Goal: Check status: Check status

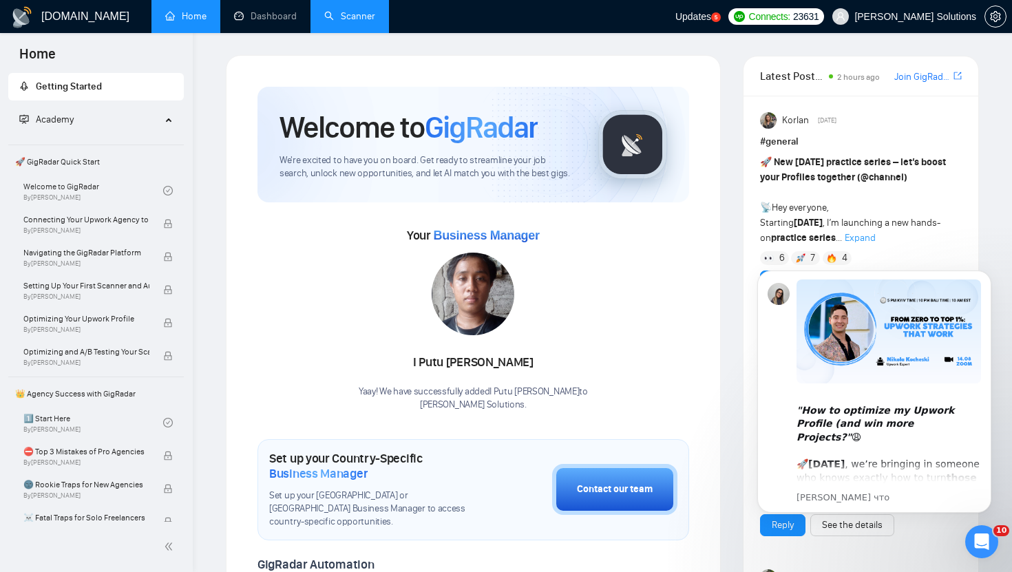
click at [352, 17] on link "Scanner" at bounding box center [349, 16] width 51 height 12
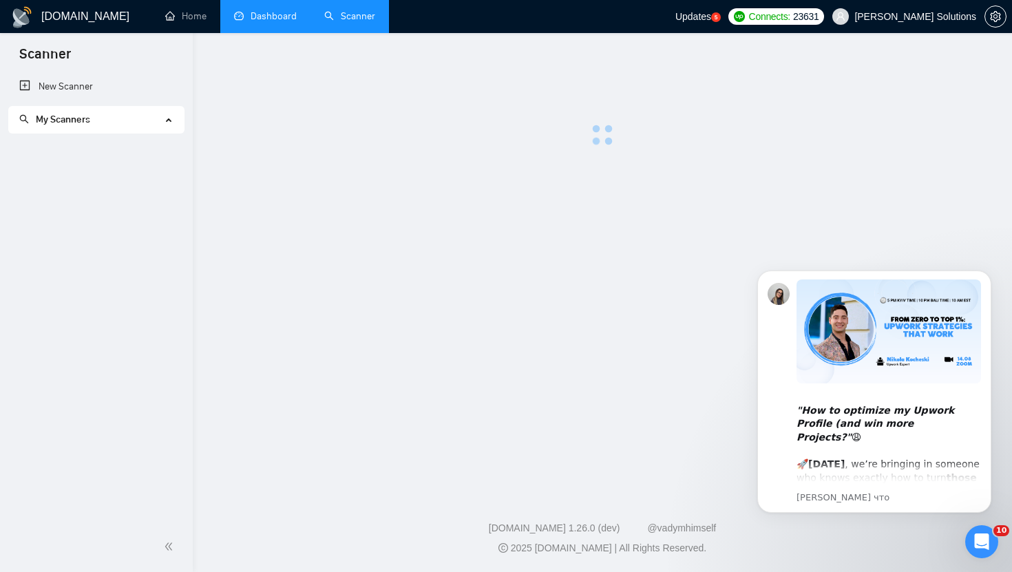
click at [281, 19] on link "Dashboard" at bounding box center [265, 16] width 63 height 12
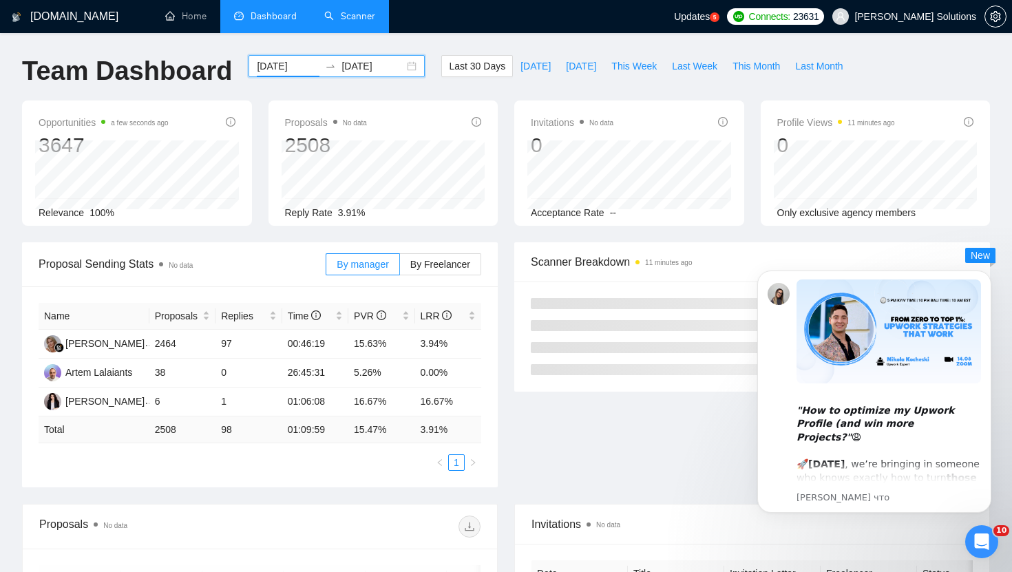
click at [281, 63] on input "[DATE]" at bounding box center [288, 66] width 63 height 15
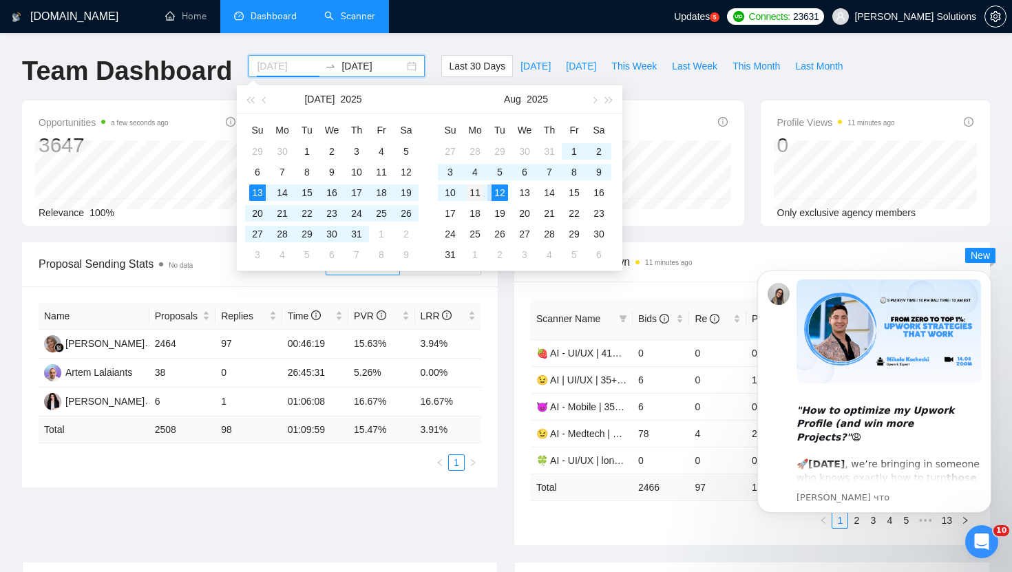
type input "[DATE]"
click at [483, 191] on div "11" at bounding box center [475, 193] width 17 height 17
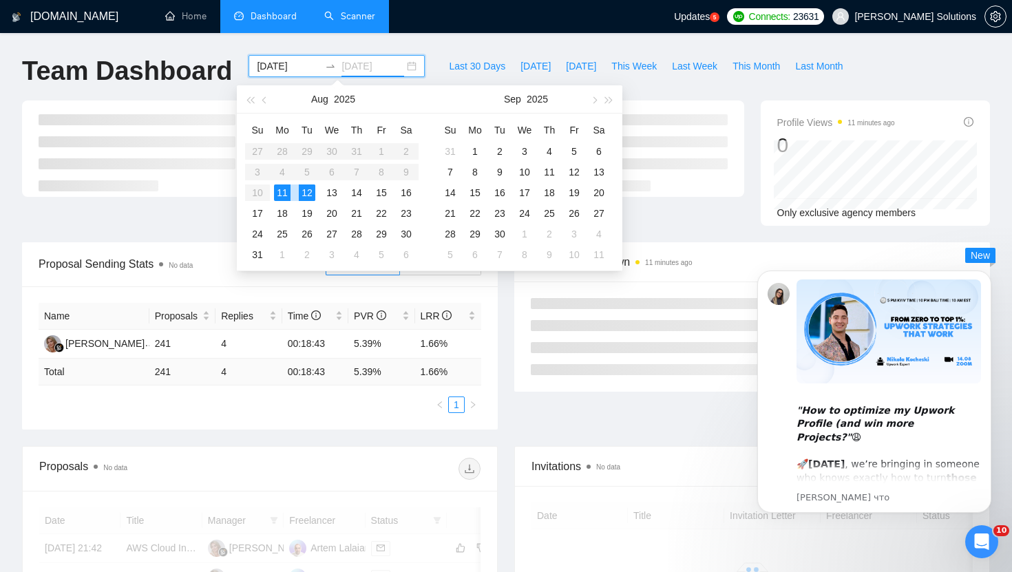
type input "[DATE]"
click at [307, 196] on div "12" at bounding box center [307, 193] width 17 height 17
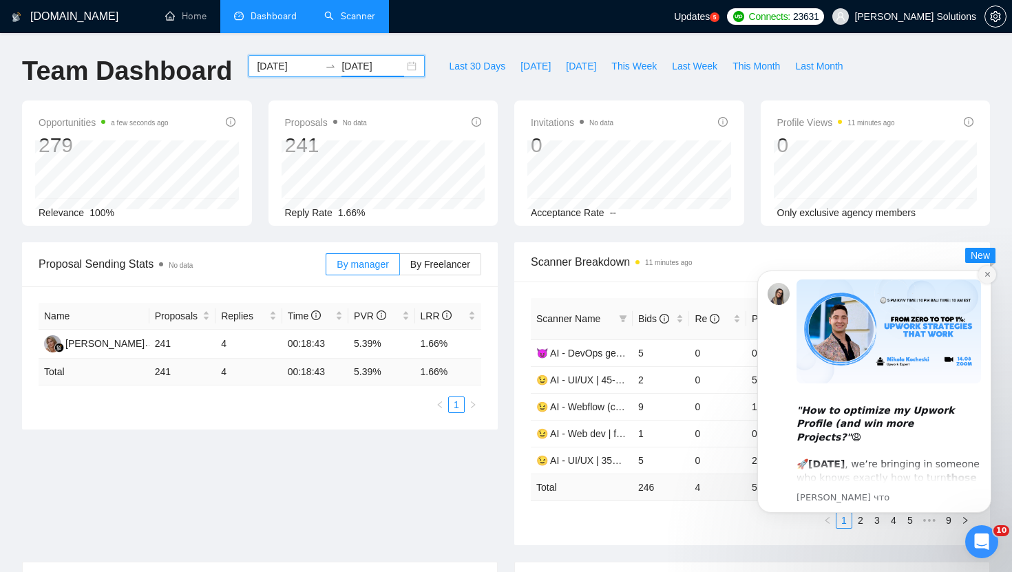
click at [990, 275] on icon "Dismiss notification" at bounding box center [988, 275] width 8 height 8
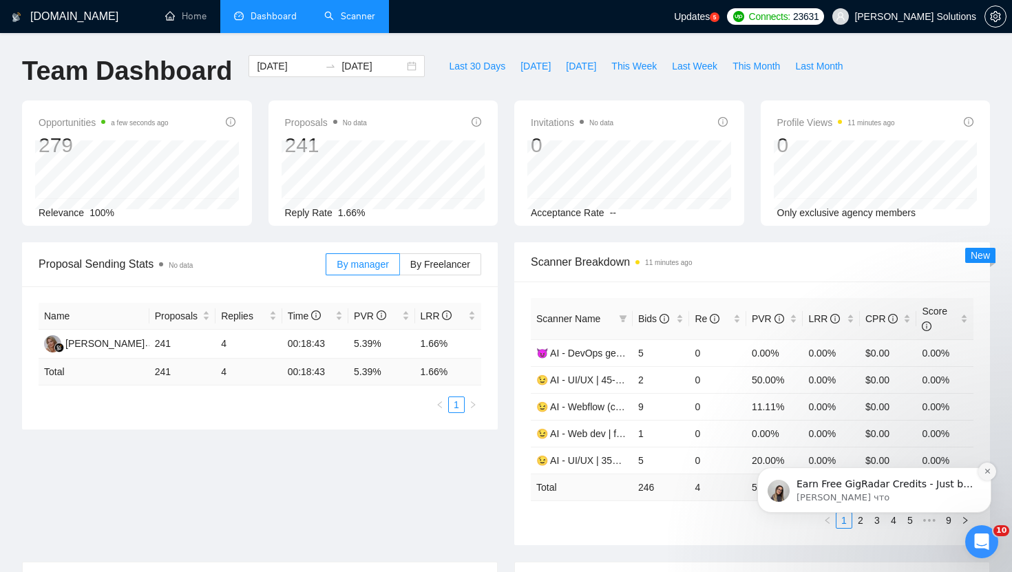
click at [987, 474] on icon "Dismiss notification" at bounding box center [988, 472] width 8 height 8
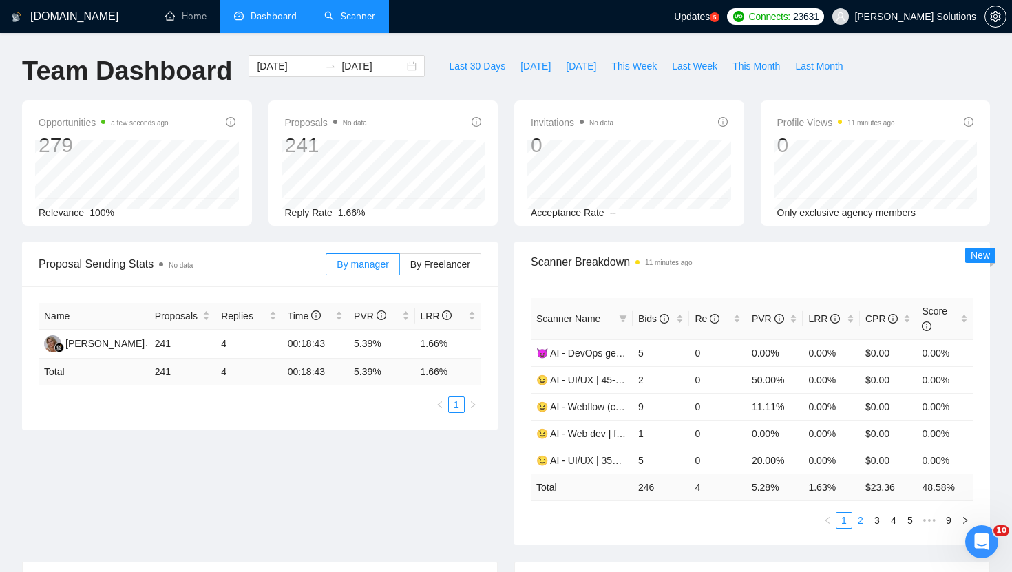
click at [865, 516] on link "2" at bounding box center [860, 520] width 15 height 15
click at [877, 522] on link "3" at bounding box center [877, 520] width 15 height 15
click at [895, 520] on link "4" at bounding box center [893, 520] width 15 height 15
click at [903, 520] on link "6" at bounding box center [910, 520] width 15 height 15
click at [915, 521] on link "7" at bounding box center [915, 520] width 15 height 15
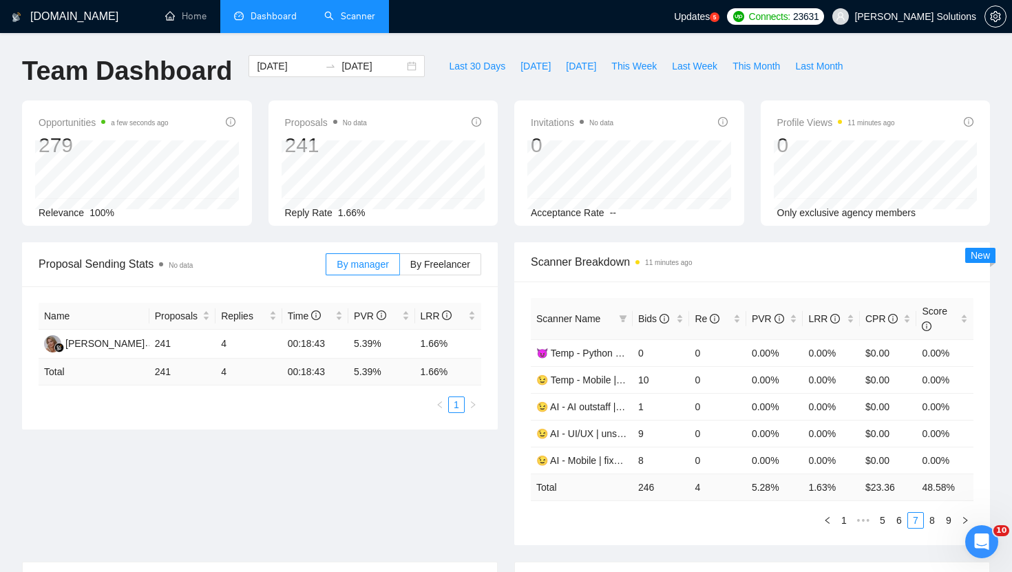
click at [606, 324] on span "Scanner Name" at bounding box center [574, 318] width 77 height 15
click at [616, 322] on div "Scanner Name" at bounding box center [581, 318] width 91 height 15
click at [618, 322] on span at bounding box center [623, 319] width 14 height 21
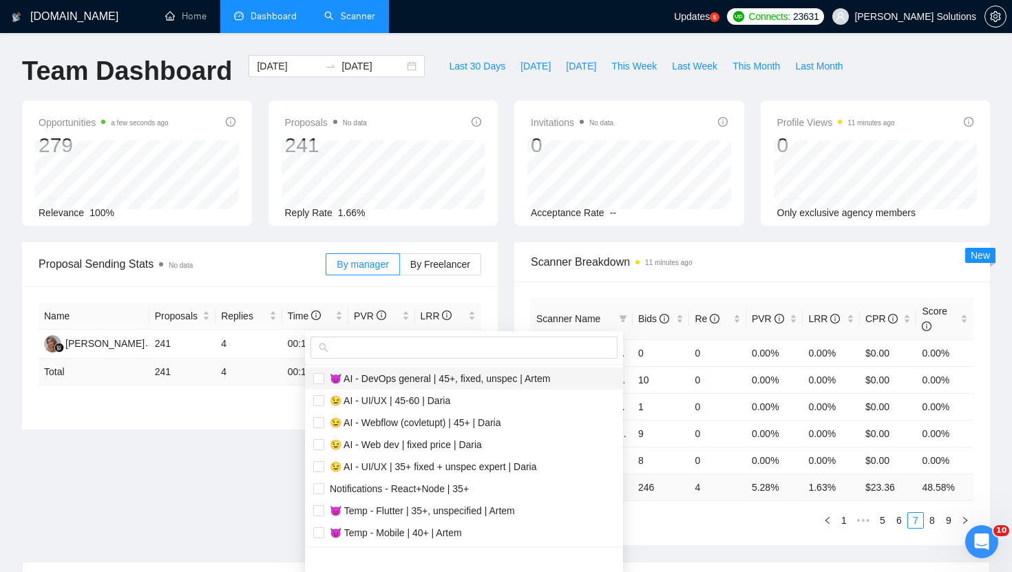
click at [462, 380] on span "😈 AI - DevOps general | 45+, fixed, unspec | Artem" at bounding box center [437, 378] width 226 height 11
checkbox input "true"
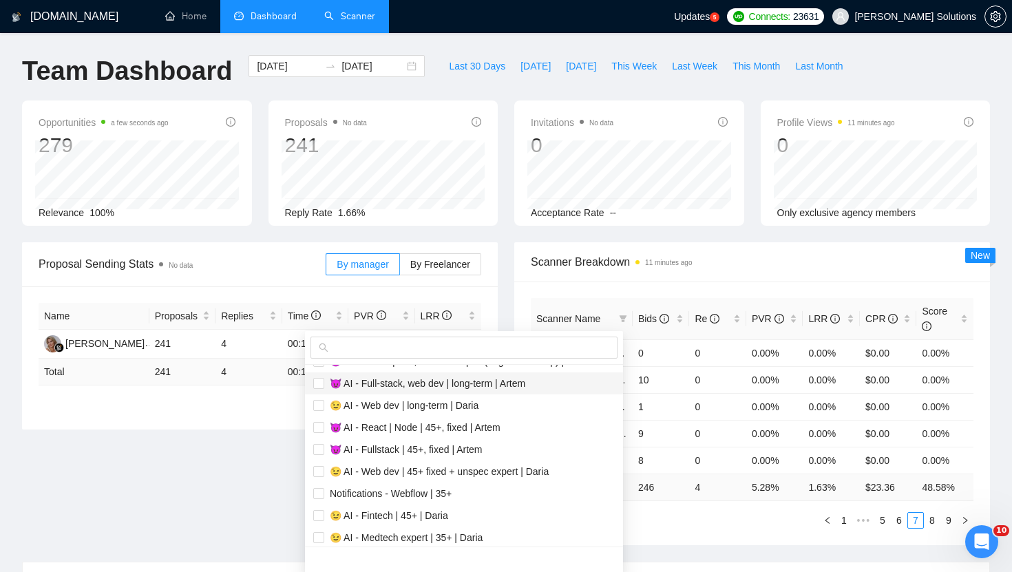
scroll to position [412, 0]
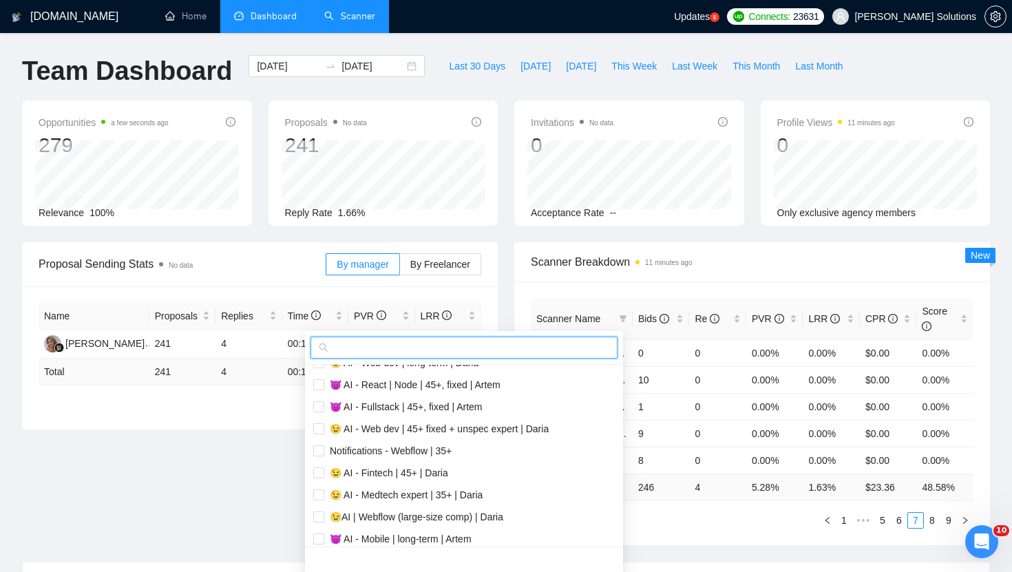
click at [404, 342] on input "text" at bounding box center [470, 347] width 278 height 15
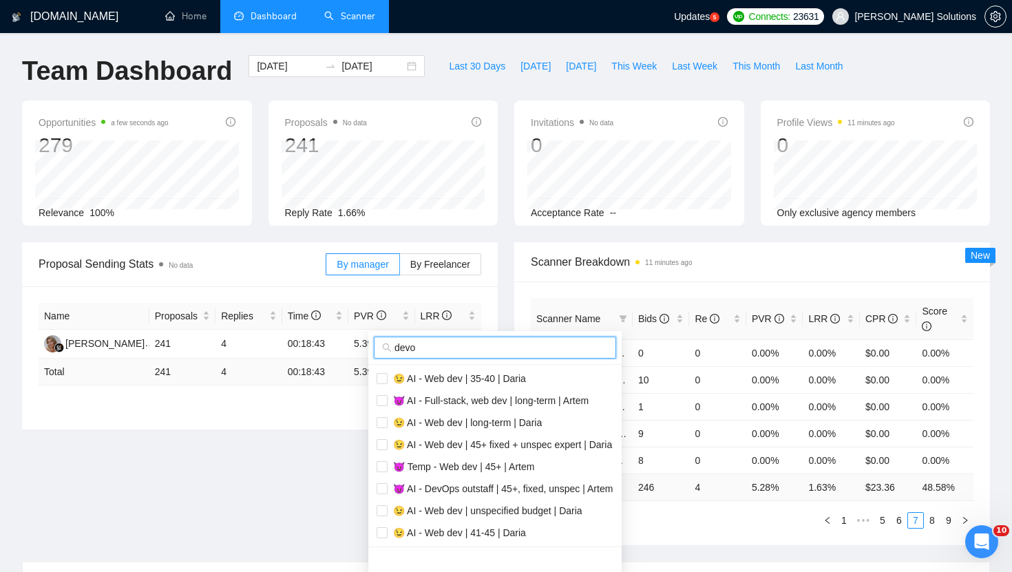
scroll to position [0, 0]
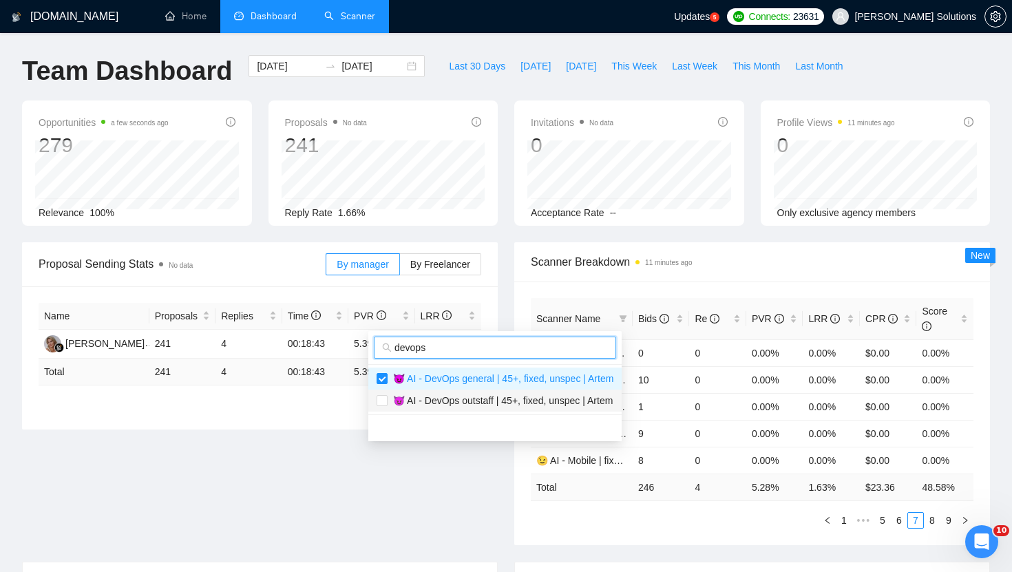
type input "devops"
click at [482, 400] on span "😈 AI - DevOps outstaff | 45+, fixed, unspec | Artem" at bounding box center [500, 400] width 225 height 11
checkbox input "true"
click at [468, 344] on input "devops" at bounding box center [501, 347] width 213 height 15
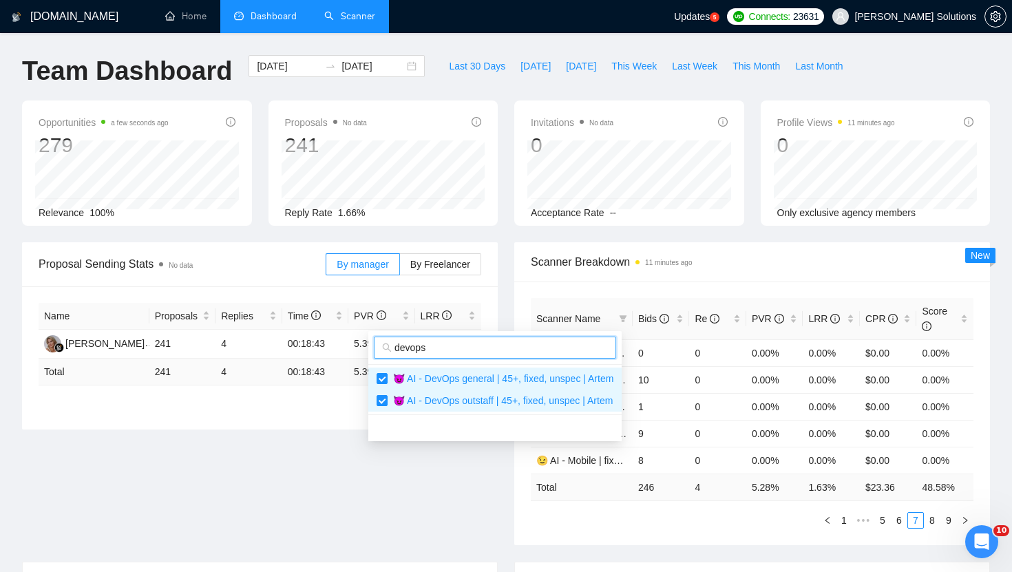
click at [468, 344] on input "devops" at bounding box center [501, 347] width 213 height 15
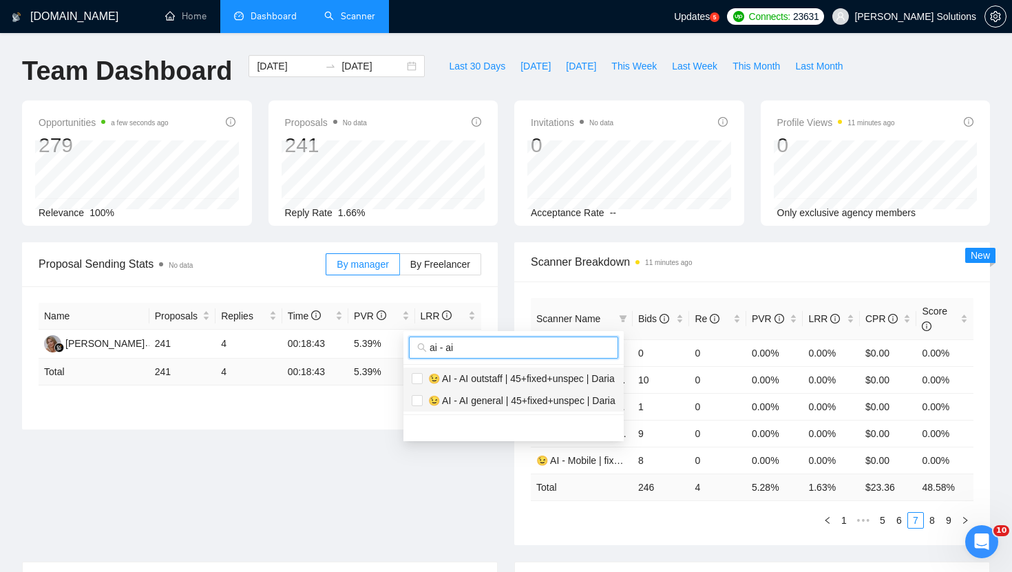
type input "ai - ai"
click at [474, 381] on span "😉 AI - AI outstaff | 45+fixed+unspec | Daria" at bounding box center [519, 378] width 192 height 11
checkbox input "true"
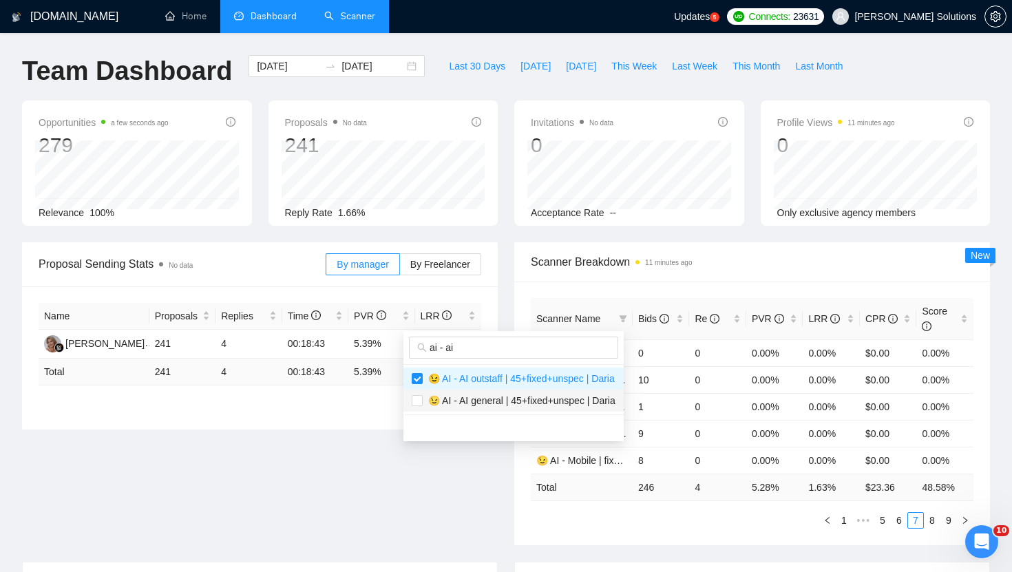
click at [474, 398] on span "😉 AI - AI general | 45+fixed+unspec | Daria" at bounding box center [519, 400] width 193 height 11
checkbox input "true"
click at [628, 541] on body "[DOMAIN_NAME] Home Dashboard Scanner Updates 5 Connects: 23631 [PERSON_NAME] So…" at bounding box center [506, 286] width 1012 height 572
